Goal: Find contact information: Find contact information

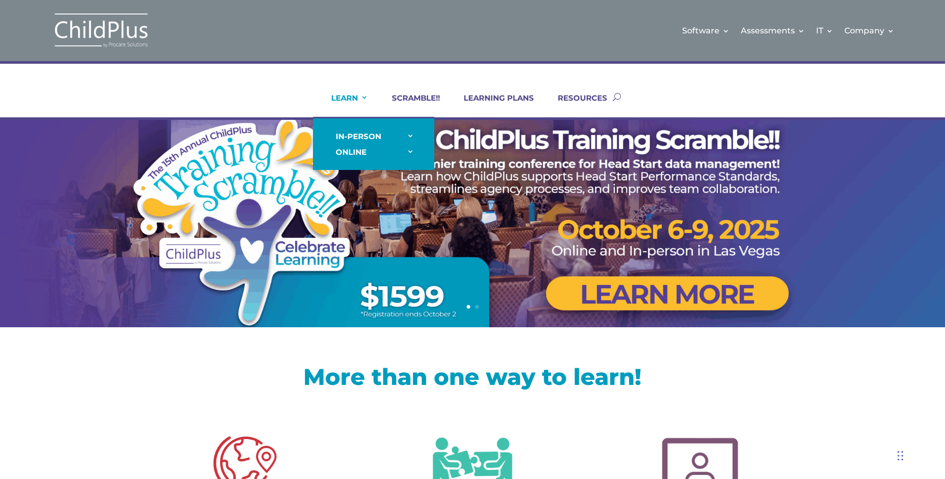
click at [346, 96] on link "LEARN" at bounding box center [344, 105] width 50 height 24
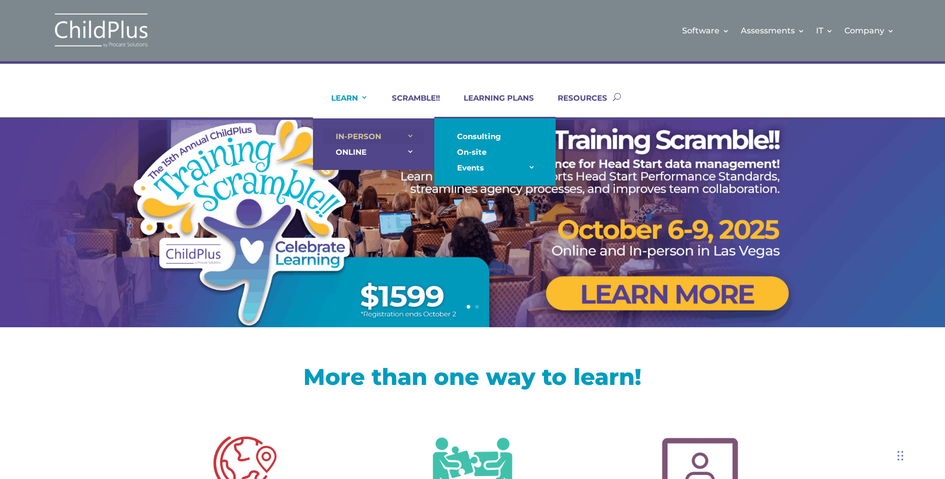
click at [345, 132] on link "IN-PERSON" at bounding box center [373, 136] width 101 height 16
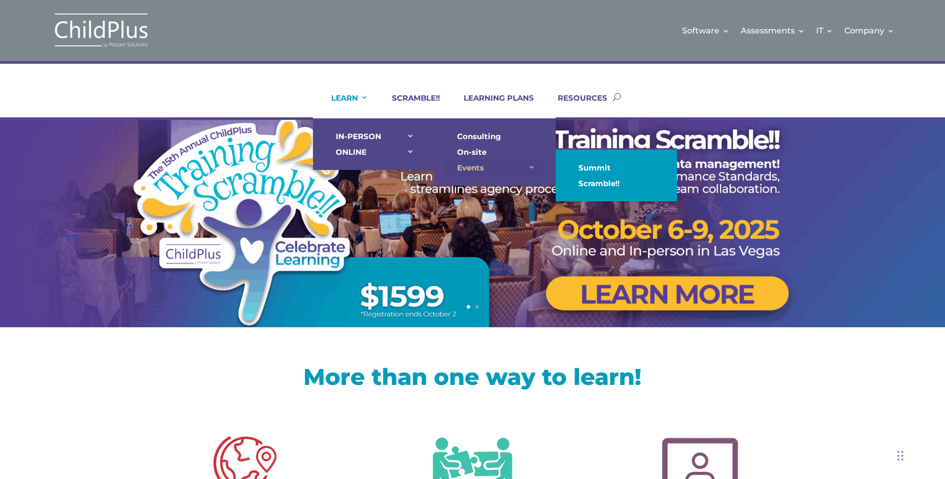
click at [491, 169] on link "Events" at bounding box center [494, 168] width 101 height 16
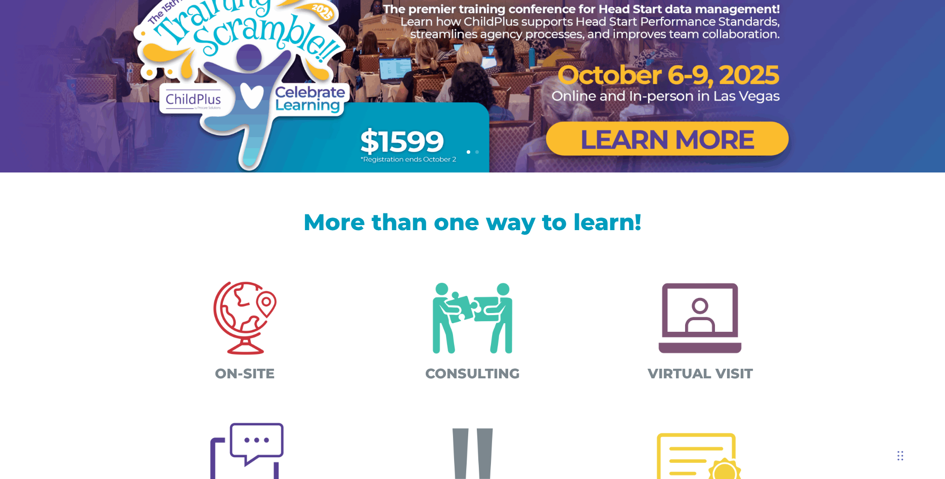
scroll to position [309, 0]
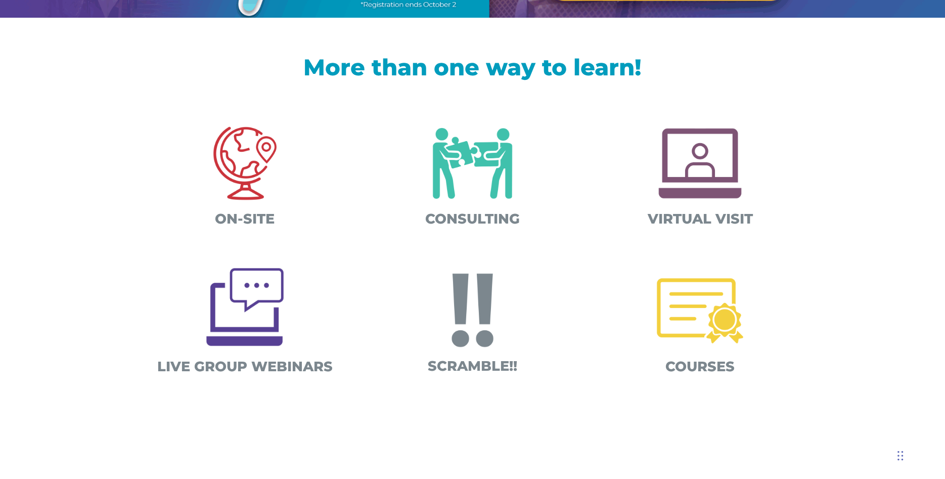
click at [690, 309] on img at bounding box center [700, 311] width 106 height 106
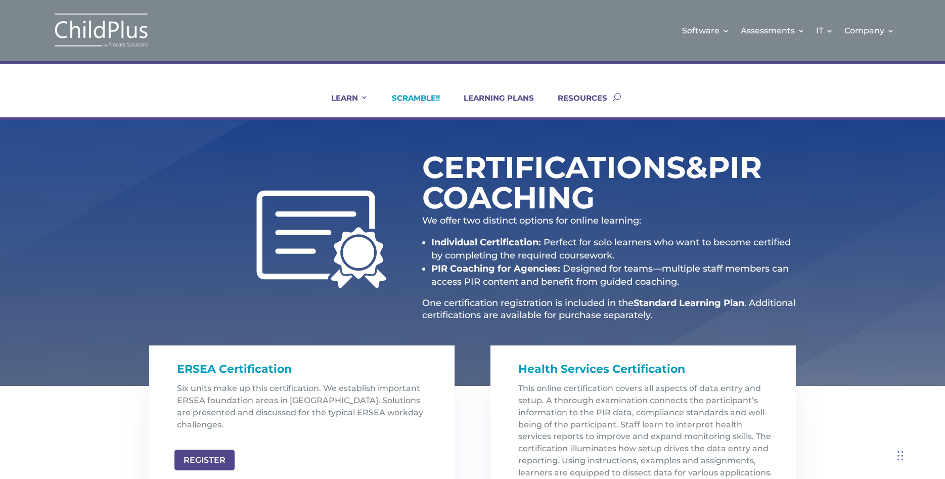
click at [412, 97] on link "SCRAMBLE!!" at bounding box center [409, 105] width 61 height 24
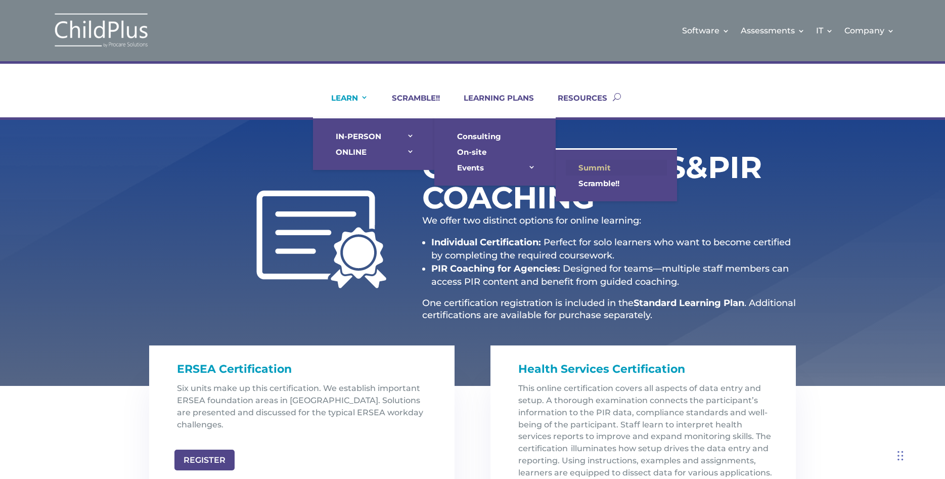
click at [601, 168] on link "Summit" at bounding box center [616, 168] width 101 height 16
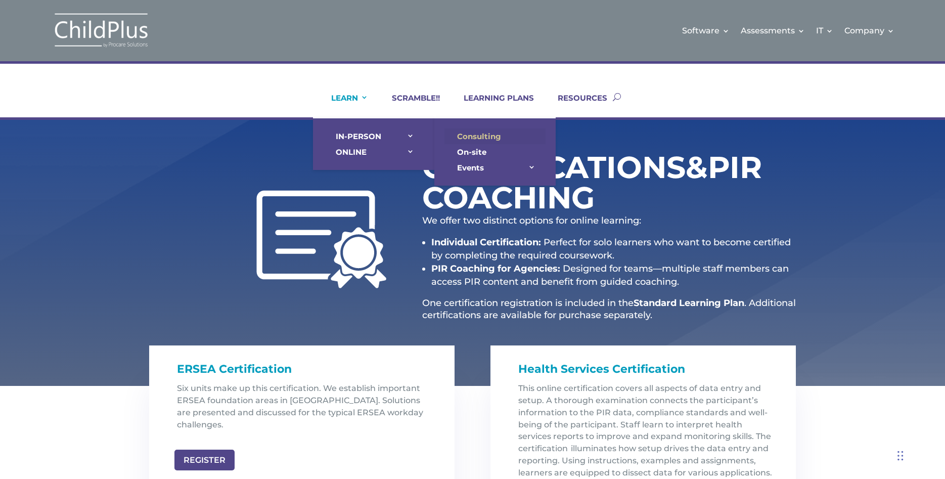
click at [473, 137] on link "Consulting" at bounding box center [494, 136] width 101 height 16
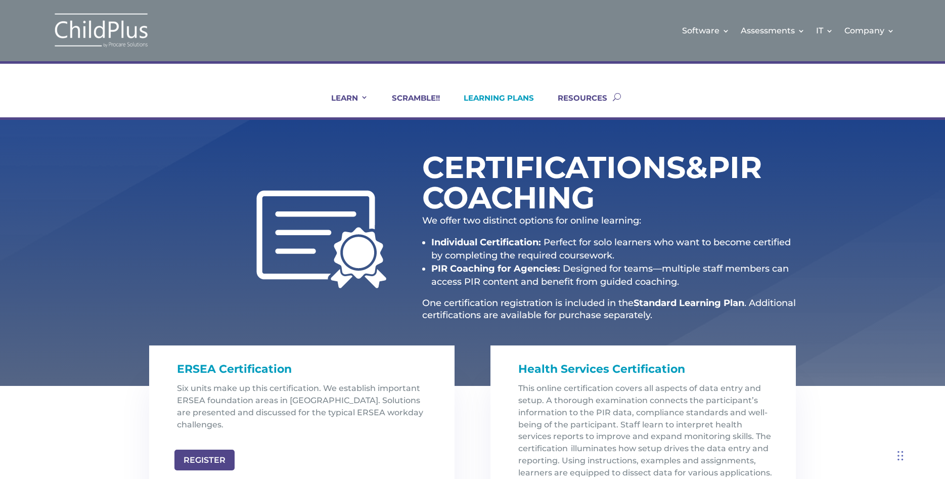
click at [499, 96] on link "LEARNING PLANS" at bounding box center [492, 105] width 83 height 24
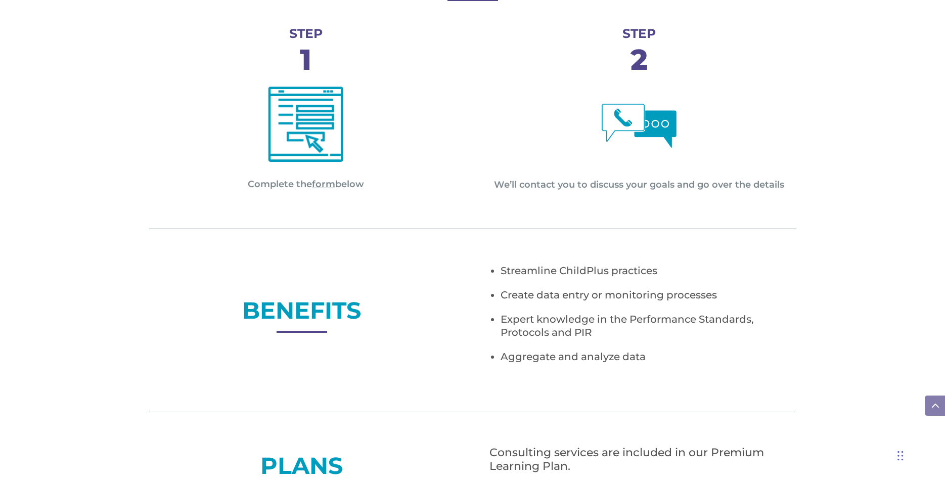
scroll to position [619, 0]
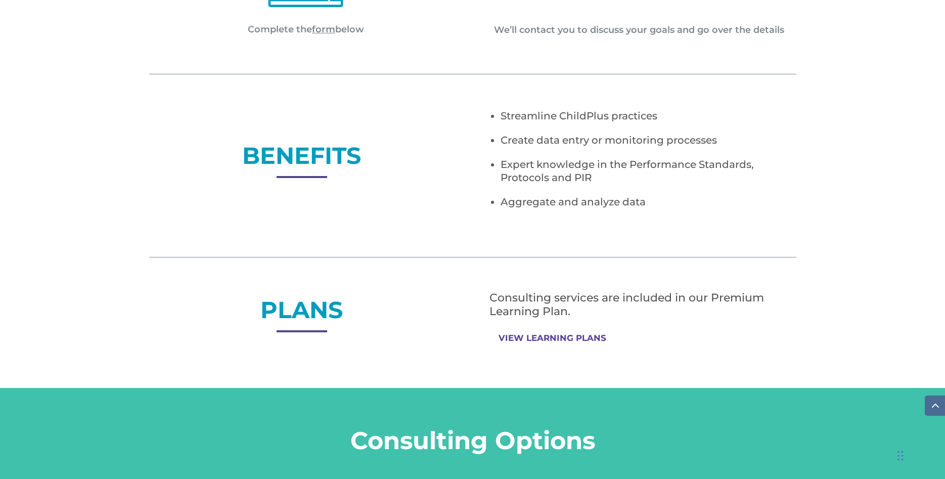
click at [563, 340] on link "VIEW LEARNING PLANS" at bounding box center [552, 338] width 125 height 20
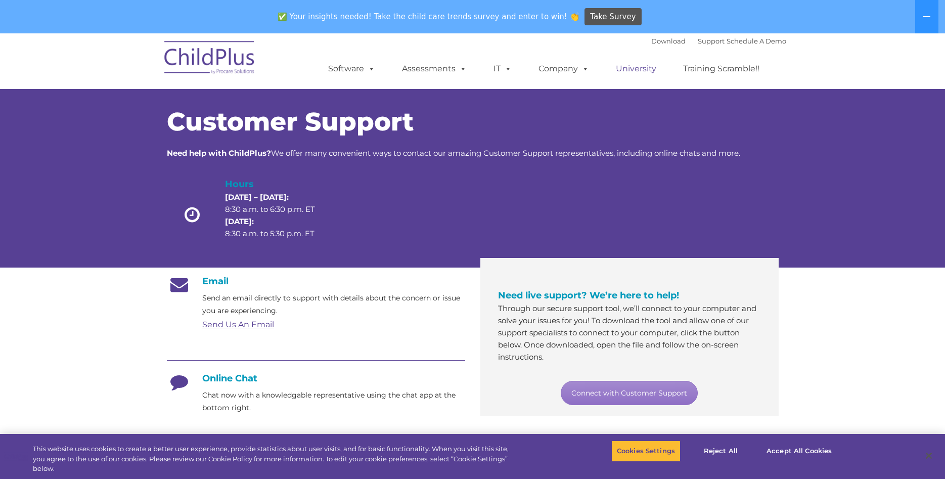
click at [648, 72] on link "University" at bounding box center [636, 69] width 61 height 20
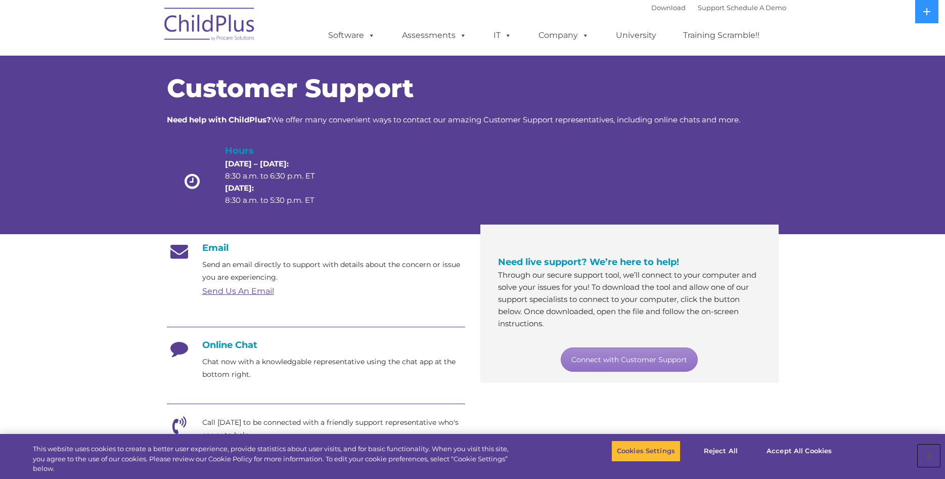
click at [927, 458] on button "Close" at bounding box center [929, 455] width 22 height 22
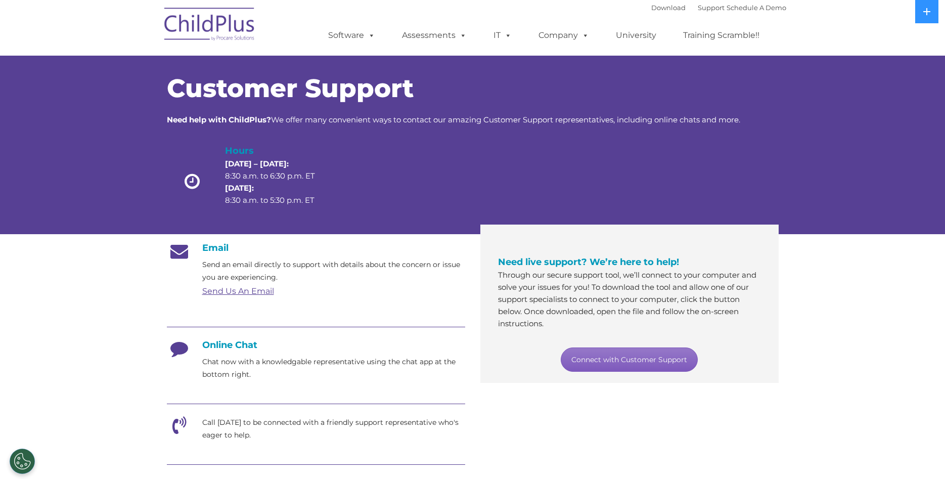
click at [644, 359] on link "Connect with Customer Support" at bounding box center [629, 359] width 137 height 24
click at [613, 352] on link "Connect with Customer Support" at bounding box center [629, 359] width 137 height 24
click at [812, 198] on div "Customer Support Need help with ChildPlus? We offer many convenient ways to con…" at bounding box center [472, 134] width 945 height 199
click at [236, 347] on h4 "Online Chat" at bounding box center [316, 344] width 298 height 11
click at [234, 371] on p "Chat now with a knowledgable representative using the chat app at the bottom ri…" at bounding box center [333, 367] width 263 height 25
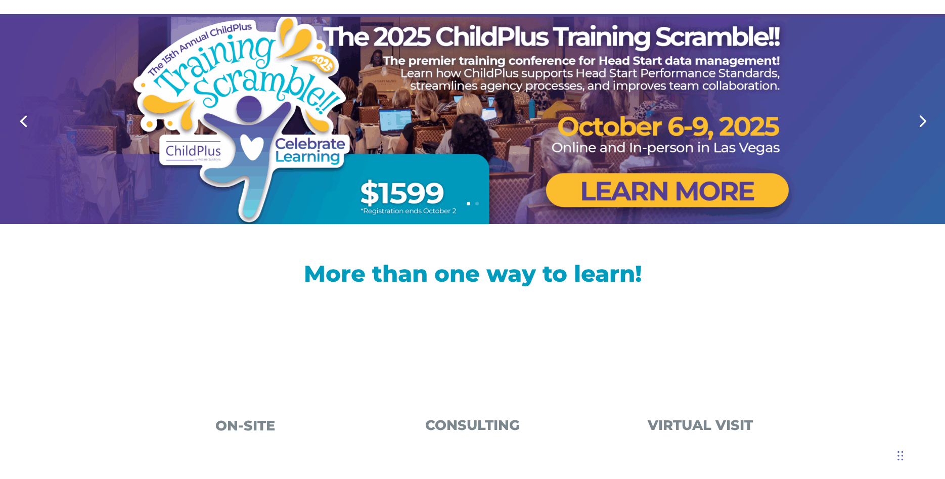
scroll to position [155, 0]
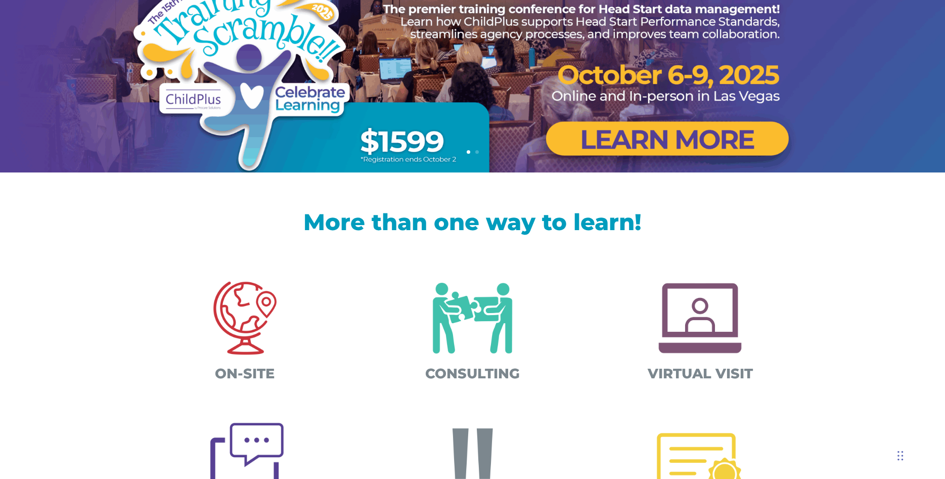
click at [459, 320] on img at bounding box center [473, 318] width 106 height 106
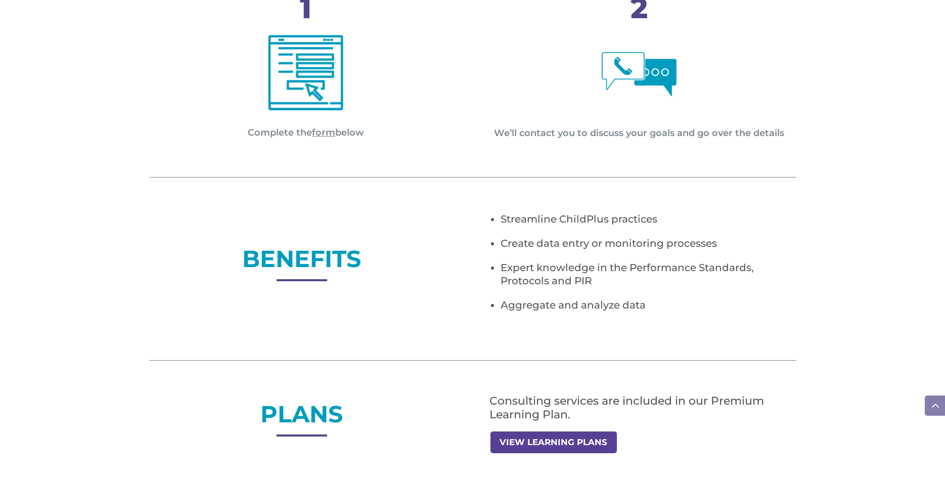
scroll to position [670, 0]
